Goal: Task Accomplishment & Management: Use online tool/utility

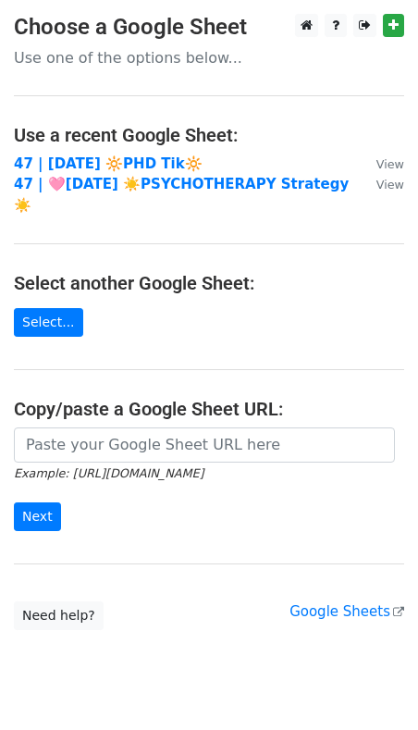
click at [137, 405] on main "Choose a Google Sheet Use one of the options below... Use a recent Google Sheet…" at bounding box center [209, 322] width 418 height 616
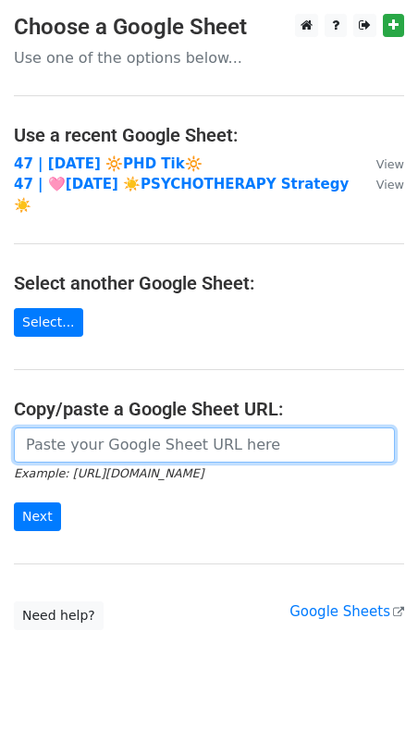
click at [115, 428] on input "url" at bounding box center [204, 445] width 381 height 35
paste input "https://docs.google.com/spreadsheets/d/1EGZArjvZWJ8ifqBRAaurSBU7Kn3rHpZlvx074Mp…"
type input "https://docs.google.com/spreadsheets/d/1EGZArjvZWJ8ifqBRAaurSBU7Kn3rHpZlvx074Mp…"
click at [14, 503] on input "Next" at bounding box center [37, 517] width 47 height 29
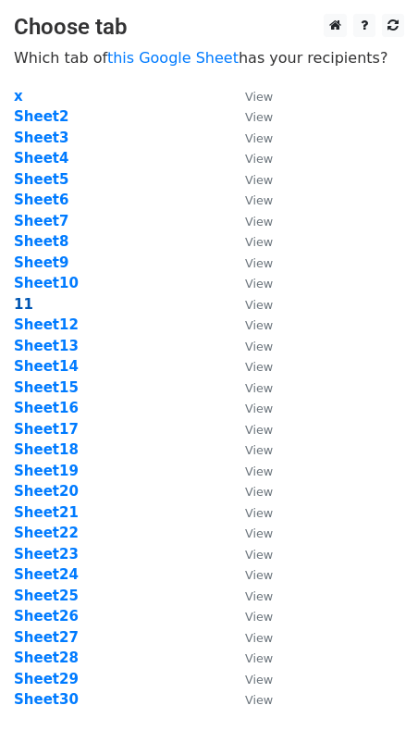
click at [24, 305] on strong "11" at bounding box center [23, 304] width 19 height 17
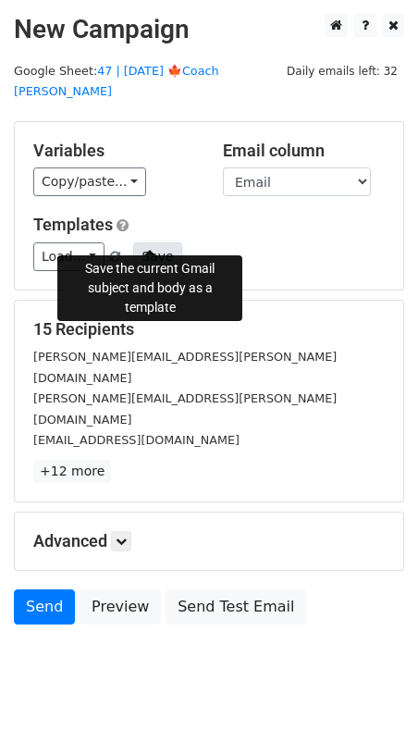
click at [149, 243] on button "Save" at bounding box center [157, 257] width 48 height 29
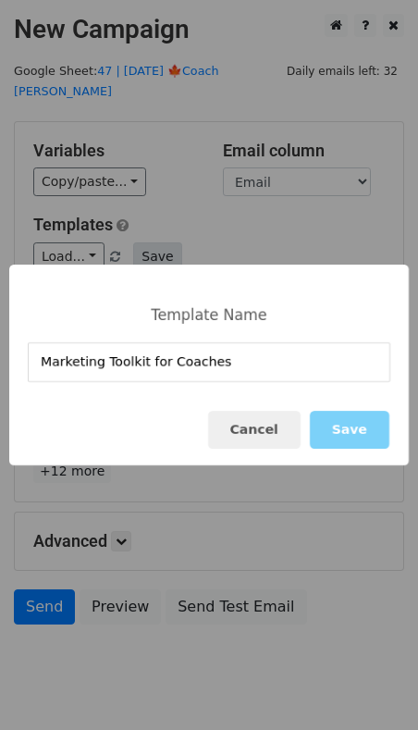
type input "Marketing Toolkit for Coaches"
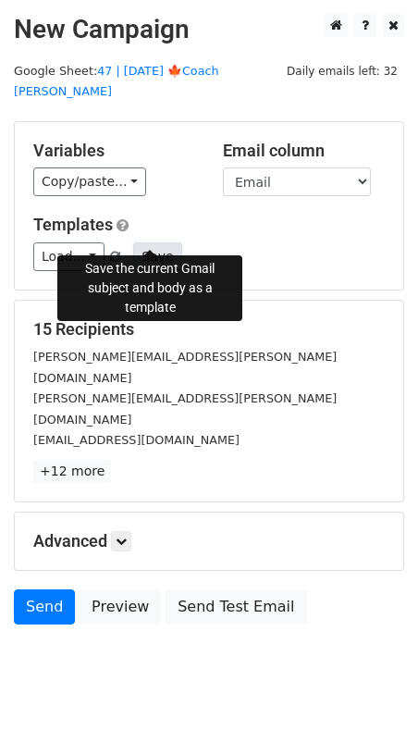
click at [148, 243] on button "Save" at bounding box center [157, 257] width 48 height 29
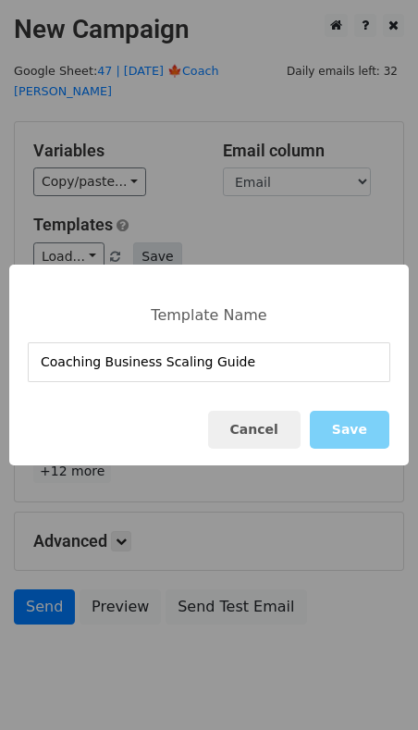
type input "Coaching Business Scaling Guide"
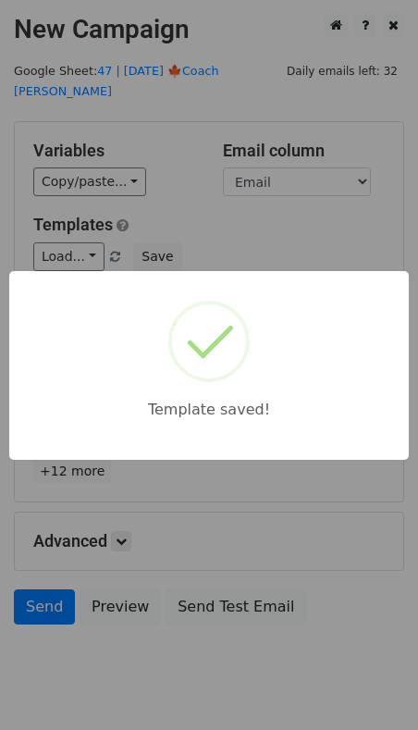
click at [166, 159] on div "Template saved!" at bounding box center [209, 365] width 418 height 730
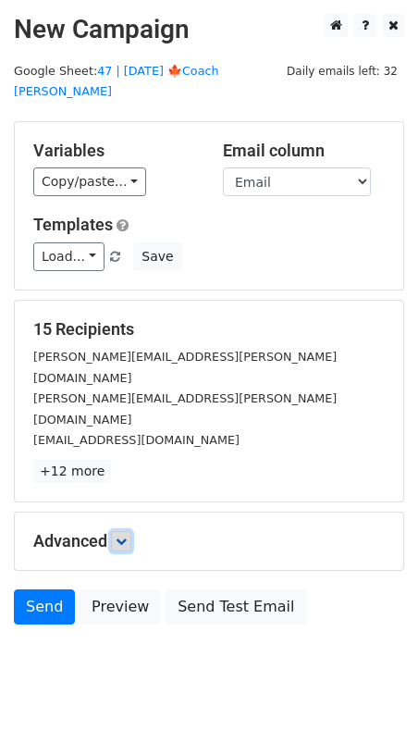
click at [123, 536] on icon at bounding box center [121, 541] width 11 height 11
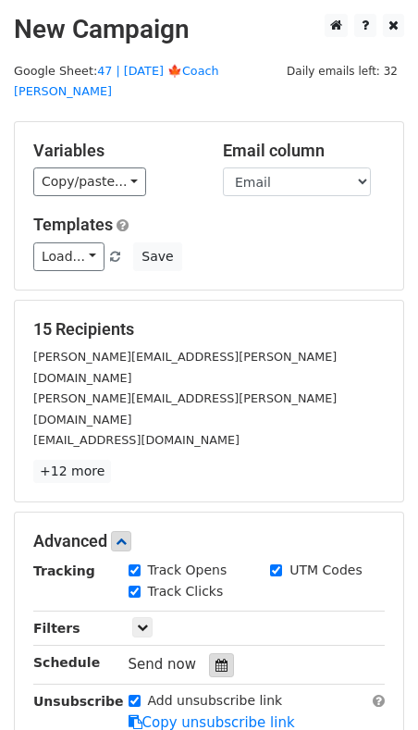
click at [221, 653] on div at bounding box center [221, 665] width 25 height 24
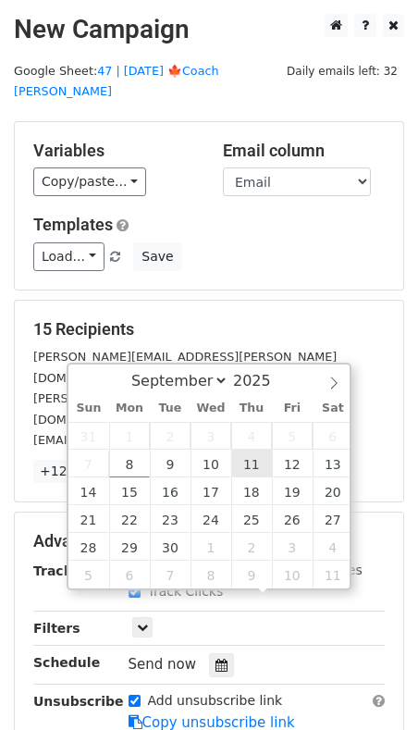
type input "2025-09-11 12:00"
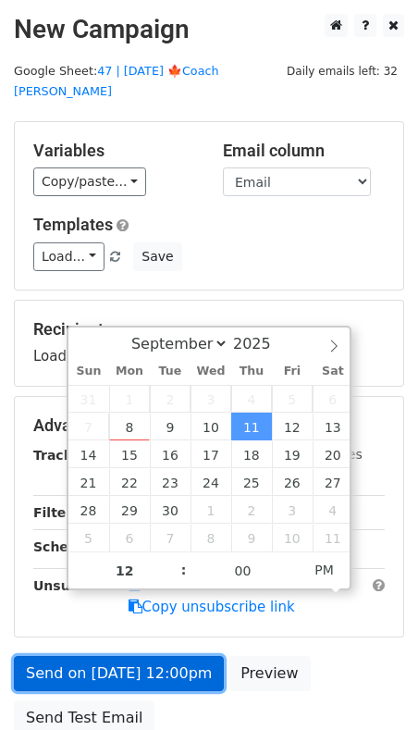
click at [156, 656] on link "Send on Sep 11 at 12:00pm" at bounding box center [119, 673] width 210 height 35
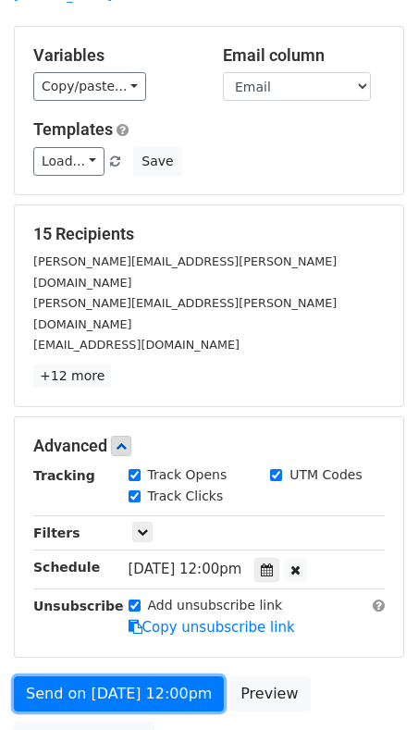
scroll to position [102, 0]
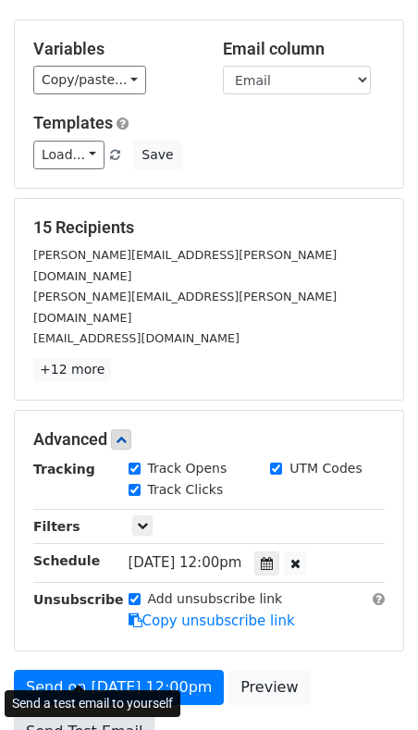
click at [82, 715] on link "Send Test Email" at bounding box center [84, 732] width 141 height 35
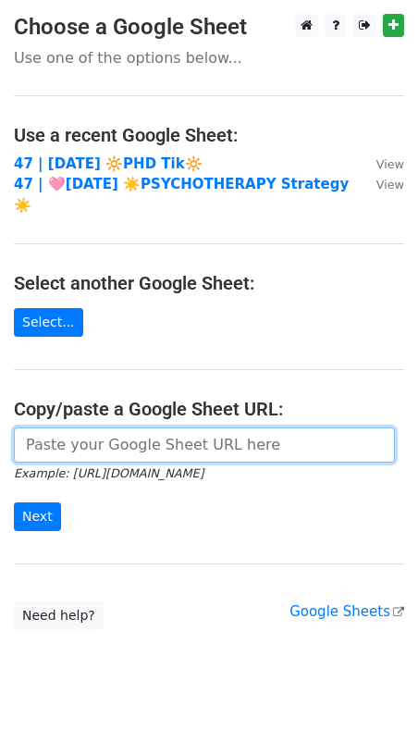
click at [113, 428] on input "url" at bounding box center [204, 445] width 381 height 35
paste input "[URL][DOMAIN_NAME]"
type input "[URL][DOMAIN_NAME]"
click at [14, 503] on input "Next" at bounding box center [37, 517] width 47 height 29
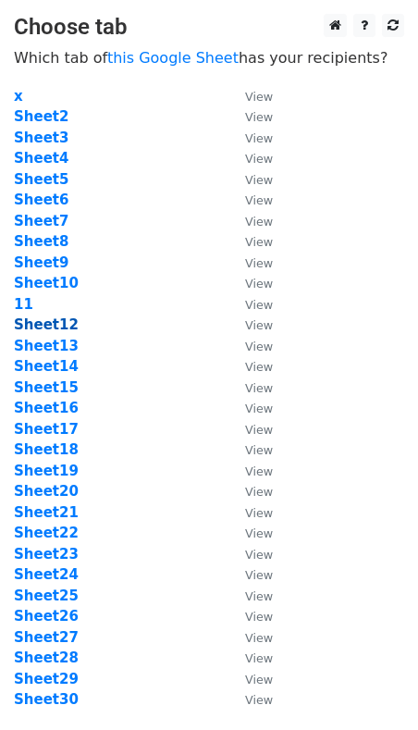
click at [46, 317] on strong "Sheet12" at bounding box center [46, 325] width 65 height 17
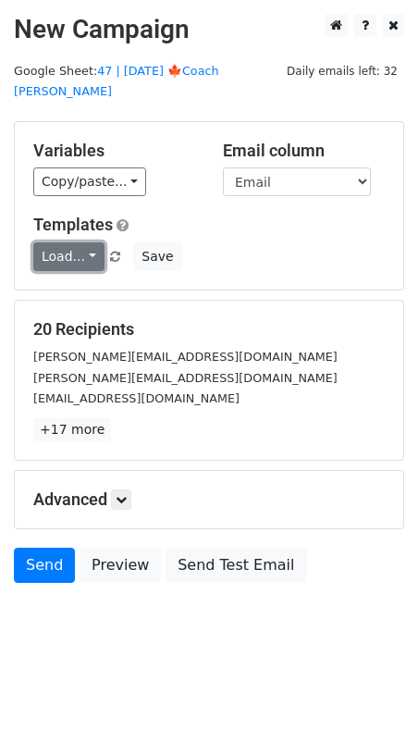
click at [50, 243] on link "Load..." at bounding box center [68, 257] width 71 height 29
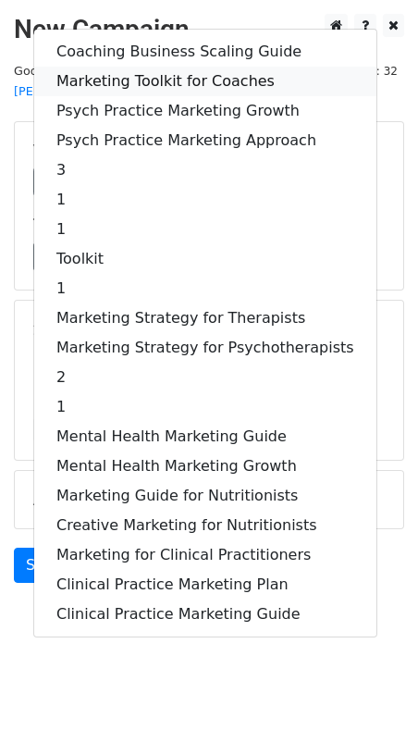
click at [159, 67] on link "Marketing Toolkit for Coaches" at bounding box center [205, 82] width 342 height 30
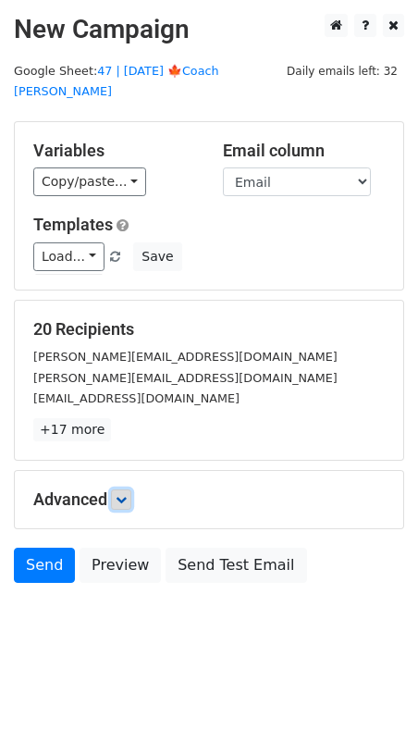
click at [126, 494] on icon at bounding box center [121, 499] width 11 height 11
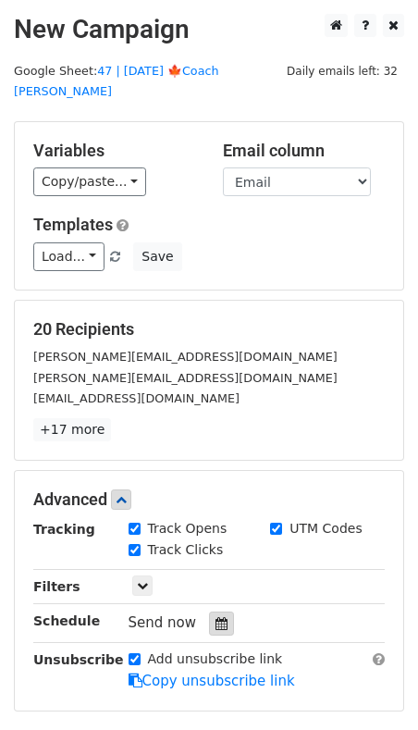
click at [216, 617] on icon at bounding box center [222, 623] width 12 height 13
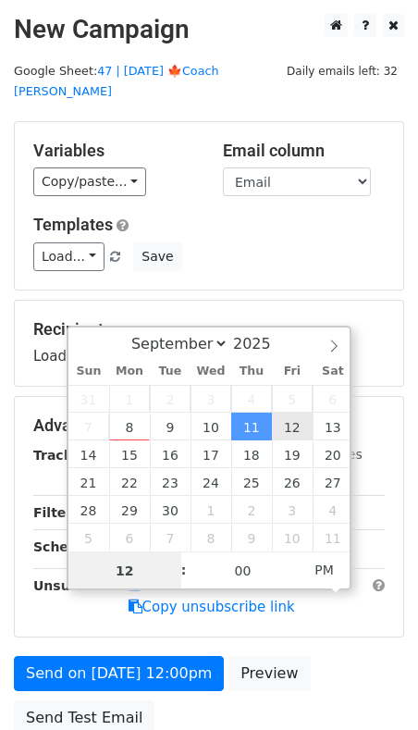
type input "2025-09-12 12:00"
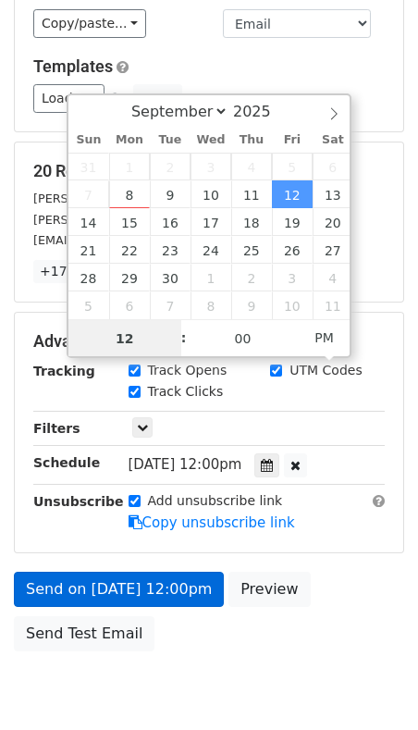
scroll to position [157, 0]
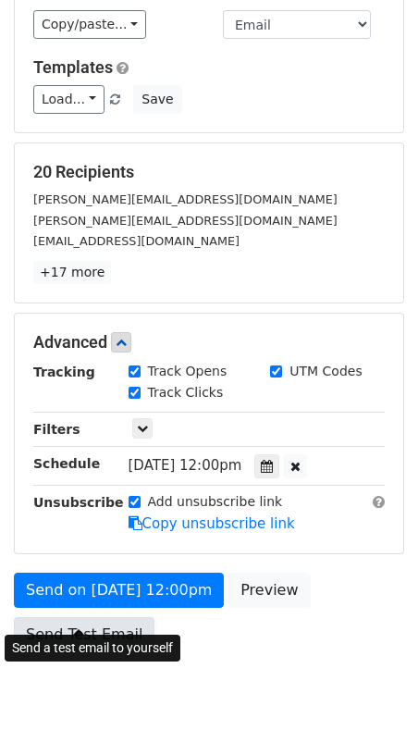
click at [104, 617] on link "Send Test Email" at bounding box center [84, 634] width 141 height 35
